Goal: Task Accomplishment & Management: Complete application form

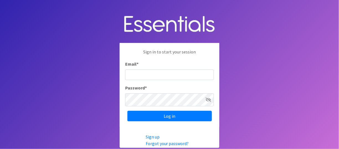
click at [151, 70] on input "Email *" at bounding box center [169, 75] width 89 height 11
type input "[EMAIL_ADDRESS][DOMAIN_NAME]"
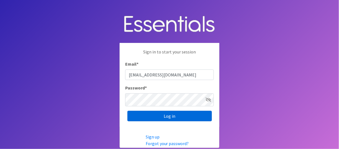
click at [157, 116] on input "Log in" at bounding box center [169, 116] width 85 height 11
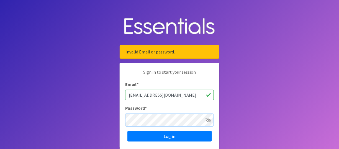
click at [127, 131] on input "Log in" at bounding box center [169, 136] width 85 height 11
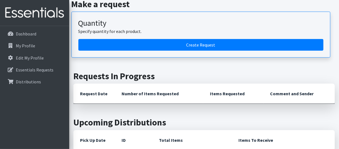
scroll to position [83, 0]
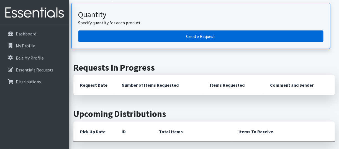
click at [209, 42] on link "Create Request" at bounding box center [200, 36] width 245 height 12
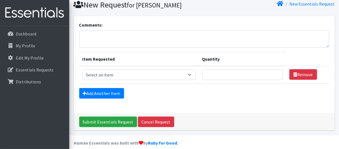
scroll to position [28, 0]
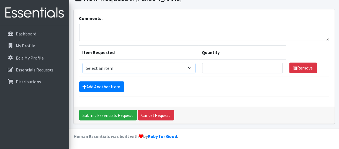
click at [123, 73] on select "Select an item Kids (Newborn) Kids (Size 1) Kids (Size 2) Kids (Size 3) Kids (S…" at bounding box center [139, 68] width 113 height 11
select select "13727"
click at [85, 73] on select "Select an item Kids (Newborn) Kids (Size 1) Kids (Size 2) Kids (Size 3) Kids (S…" at bounding box center [139, 68] width 113 height 11
click at [220, 73] on input "Quantity" at bounding box center [242, 68] width 81 height 11
type input "100"
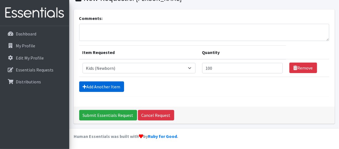
click at [120, 92] on link "Add Another Item" at bounding box center [101, 86] width 45 height 11
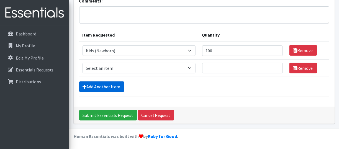
scroll to position [107, 0]
click at [108, 63] on select "Select an item Kids (Newborn) Kids (Size 1) Kids (Size 2) Kids (Size 3) Kids (S…" at bounding box center [139, 68] width 113 height 11
select select "13728"
click at [85, 63] on select "Select an item Kids (Newborn) Kids (Size 1) Kids (Size 2) Kids (Size 3) Kids (S…" at bounding box center [139, 68] width 113 height 11
click at [237, 63] on input "Quantity" at bounding box center [242, 68] width 81 height 11
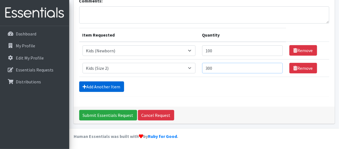
type input "300"
click at [104, 81] on link "Add Another Item" at bounding box center [101, 86] width 45 height 11
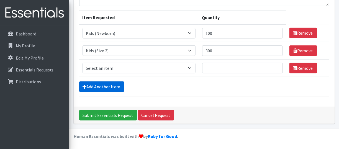
scroll to position [136, 0]
click at [122, 63] on select "Select an item Kids (Newborn) Kids (Size 1) Kids (Size 2) Kids (Size 3) Kids (S…" at bounding box center [139, 68] width 113 height 11
select select "13726"
click at [85, 63] on select "Select an item Kids (Newborn) Kids (Size 1) Kids (Size 2) Kids (Size 3) Kids (S…" at bounding box center [139, 68] width 113 height 11
click at [238, 63] on input "Quantity" at bounding box center [242, 68] width 81 height 11
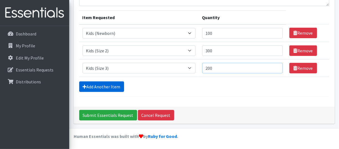
type input "200"
click at [124, 81] on link "Add Another Item" at bounding box center [101, 86] width 45 height 11
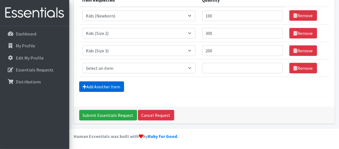
scroll to position [111, 0]
click at [137, 73] on select "Select an item Kids (Newborn) Kids (Size 1) Kids (Size 2) Kids (Size 3) Kids (S…" at bounding box center [139, 68] width 113 height 11
select select "13725"
click at [85, 73] on select "Select an item Kids (Newborn) Kids (Size 1) Kids (Size 2) Kids (Size 3) Kids (S…" at bounding box center [139, 68] width 113 height 11
click at [224, 73] on input "Quantity" at bounding box center [242, 68] width 81 height 11
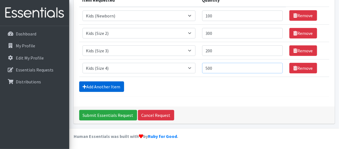
type input "500"
click at [103, 92] on link "Add Another Item" at bounding box center [101, 86] width 45 height 11
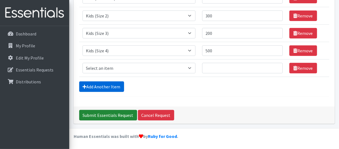
scroll to position [196, 0]
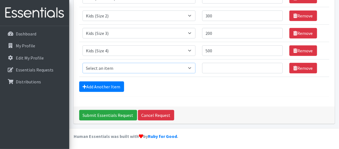
drag, startPoint x: 172, startPoint y: 50, endPoint x: 163, endPoint y: 51, distance: 8.7
click at [172, 63] on select "Select an item Kids (Newborn) Kids (Size 1) Kids (Size 2) Kids (Size 3) Kids (S…" at bounding box center [139, 68] width 113 height 11
select select "13713"
click at [85, 63] on select "Select an item Kids (Newborn) Kids (Size 1) Kids (Size 2) Kids (Size 3) Kids (S…" at bounding box center [139, 68] width 113 height 11
click at [224, 63] on input "Quantity" at bounding box center [242, 68] width 81 height 11
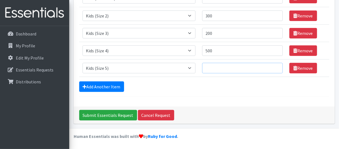
scroll to position [168, 0]
click at [242, 45] on input "500" at bounding box center [242, 50] width 81 height 11
type input "5"
type input "400"
click at [229, 72] on input "Quantity" at bounding box center [242, 68] width 81 height 11
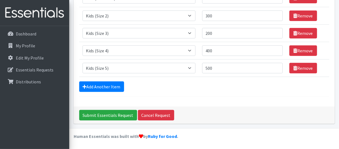
click at [209, 77] on td "Quantity 500" at bounding box center [242, 67] width 87 height 17
click at [225, 73] on input "500" at bounding box center [242, 68] width 81 height 11
type input "5"
type input "400"
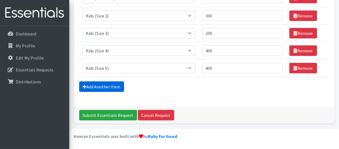
click at [109, 92] on link "Add Another Item" at bounding box center [101, 86] width 45 height 11
click at [124, 63] on select "Select an item Kids (Newborn) Kids (Size 1) Kids (Size 2) Kids (Size 3) Kids (S…" at bounding box center [139, 68] width 113 height 11
select select "13708"
click at [85, 63] on select "Select an item Kids (Newborn) Kids (Size 1) Kids (Size 2) Kids (Size 3) Kids (S…" at bounding box center [139, 68] width 113 height 11
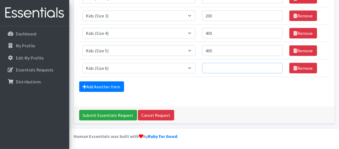
click at [215, 63] on input "Quantity" at bounding box center [242, 68] width 81 height 11
type input "300"
click at [208, 81] on div "Add Another Item" at bounding box center [204, 86] width 250 height 11
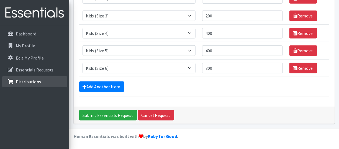
click at [32, 85] on p "Distributions" at bounding box center [28, 82] width 25 height 6
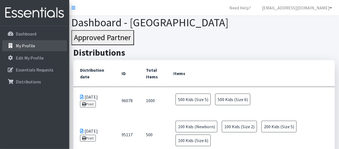
click at [44, 51] on link "My Profile" at bounding box center [34, 45] width 65 height 11
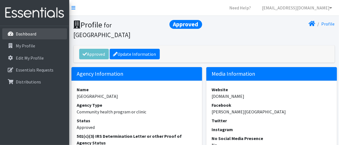
click at [36, 37] on p "Dashboard" at bounding box center [26, 34] width 21 height 6
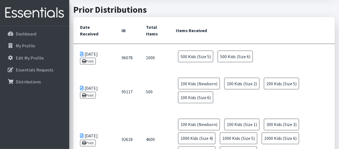
scroll to position [277, 0]
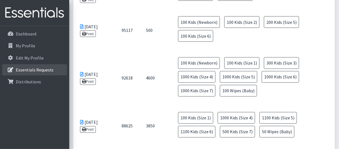
click at [41, 73] on p "Essentials Requests" at bounding box center [35, 70] width 38 height 6
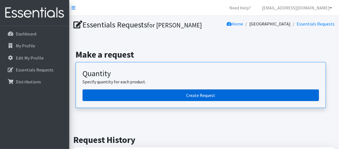
click at [211, 101] on link "Create Request" at bounding box center [201, 96] width 237 height 12
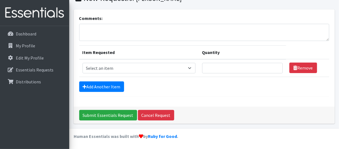
scroll to position [55, 0]
click at [106, 70] on select "Select an item Kids (Newborn) Kids (Size 1) Kids (Size 2) Kids (Size 3) Kids (S…" at bounding box center [139, 68] width 113 height 11
click at [122, 67] on select "Select an item Kids (Newborn) Kids (Size 1) Kids (Size 2) Kids (Size 3) Kids (S…" at bounding box center [139, 68] width 113 height 11
select select "13727"
click at [85, 63] on select "Select an item Kids (Newborn) Kids (Size 1) Kids (Size 2) Kids (Size 3) Kids (S…" at bounding box center [139, 68] width 113 height 11
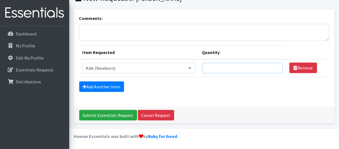
click at [221, 68] on input "Quantity" at bounding box center [242, 68] width 81 height 11
type input "200"
click at [114, 92] on form "Comments: Item Requested Quantity Item Requested Select an item Kids (Newborn) …" at bounding box center [204, 56] width 250 height 82
click at [109, 92] on link "Add Another Item" at bounding box center [101, 86] width 45 height 11
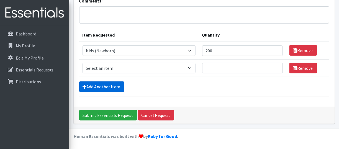
scroll to position [107, 0]
click at [94, 63] on select "Select an item Kids (Newborn) Kids (Size 1) Kids (Size 2) Kids (Size 3) Kids (S…" at bounding box center [139, 68] width 113 height 11
select select "13733"
click at [85, 63] on select "Select an item Kids (Newborn) Kids (Size 1) Kids (Size 2) Kids (Size 3) Kids (S…" at bounding box center [139, 68] width 113 height 11
click at [237, 63] on input "Quantity" at bounding box center [242, 68] width 81 height 11
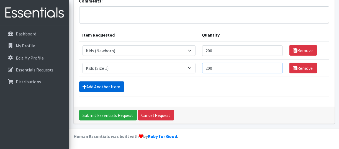
type input "200"
click at [113, 81] on link "Add Another Item" at bounding box center [101, 86] width 45 height 11
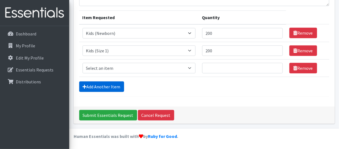
scroll to position [136, 0]
click at [118, 63] on select "Select an item Kids (Newborn) Kids (Size 1) Kids (Size 2) Kids (Size 3) Kids (S…" at bounding box center [139, 68] width 113 height 11
select select "13728"
click at [85, 63] on select "Select an item Kids (Newborn) Kids (Size 1) Kids (Size 2) Kids (Size 3) Kids (S…" at bounding box center [139, 68] width 113 height 11
click at [235, 63] on input "Quantity" at bounding box center [242, 68] width 81 height 11
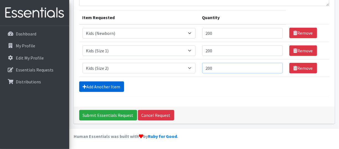
type input "200"
click at [114, 81] on link "Add Another Item" at bounding box center [101, 86] width 45 height 11
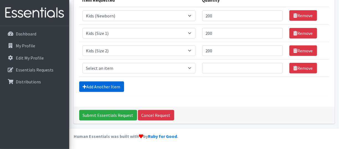
scroll to position [166, 0]
click at [124, 63] on select "Select an item Kids (Newborn) Kids (Size 1) Kids (Size 2) Kids (Size 3) Kids (S…" at bounding box center [139, 68] width 113 height 11
select select "13726"
click at [85, 63] on select "Select an item Kids (Newborn) Kids (Size 1) Kids (Size 2) Kids (Size 3) Kids (S…" at bounding box center [139, 68] width 113 height 11
click at [232, 63] on input "Quantity" at bounding box center [242, 68] width 81 height 11
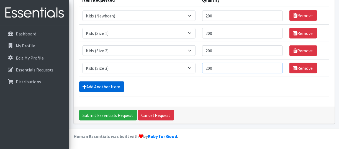
type input "200"
click at [103, 81] on link "Add Another Item" at bounding box center [101, 86] width 45 height 11
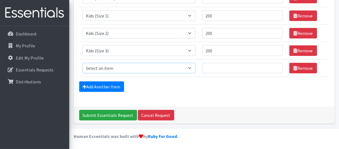
click at [120, 63] on select "Select an item Kids (Newborn) Kids (Size 1) Kids (Size 2) Kids (Size 3) Kids (S…" at bounding box center [139, 68] width 113 height 11
select select "13725"
click at [85, 63] on select "Select an item Kids (Newborn) Kids (Size 1) Kids (Size 2) Kids (Size 3) Kids (S…" at bounding box center [139, 68] width 113 height 11
click at [224, 63] on input "Quantity" at bounding box center [242, 68] width 81 height 11
type input "500"
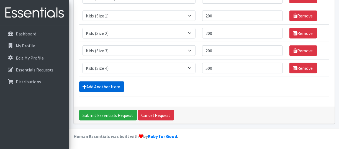
click at [115, 81] on link "Add Another Item" at bounding box center [101, 86] width 45 height 11
click at [123, 63] on select "Select an item Kids (Newborn) Kids (Size 1) Kids (Size 2) Kids (Size 3) Kids (S…" at bounding box center [139, 68] width 113 height 11
select select "13713"
click at [85, 63] on select "Select an item Kids (Newborn) Kids (Size 1) Kids (Size 2) Kids (Size 3) Kids (S…" at bounding box center [139, 68] width 113 height 11
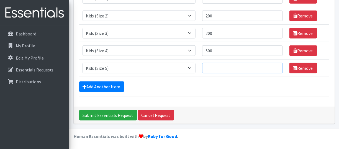
click at [244, 63] on input "Quantity" at bounding box center [242, 68] width 81 height 11
type input "1000"
click at [124, 81] on link "Add Another Item" at bounding box center [101, 86] width 45 height 11
click at [163, 63] on select "Select an item Kids (Newborn) Kids (Size 1) Kids (Size 2) Kids (Size 3) Kids (S…" at bounding box center [139, 68] width 113 height 11
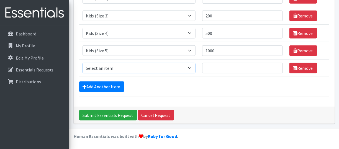
select select "13708"
click at [85, 63] on select "Select an item Kids (Newborn) Kids (Size 1) Kids (Size 2) Kids (Size 3) Kids (S…" at bounding box center [139, 68] width 113 height 11
click at [225, 63] on input "Quantity" at bounding box center [242, 68] width 81 height 11
type input "500"
click at [244, 59] on td "Quantity 500" at bounding box center [242, 67] width 87 height 17
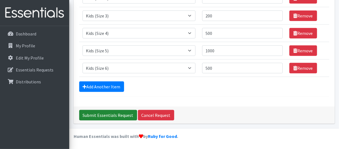
click at [111, 111] on input "Submit Essentials Request" at bounding box center [108, 115] width 58 height 11
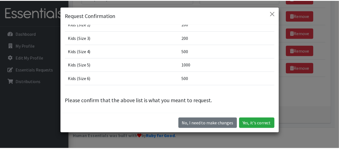
scroll to position [19, 0]
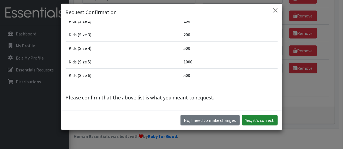
click at [256, 118] on button "Yes, it's correct" at bounding box center [260, 120] width 36 height 11
